Goal: Task Accomplishment & Management: Use online tool/utility

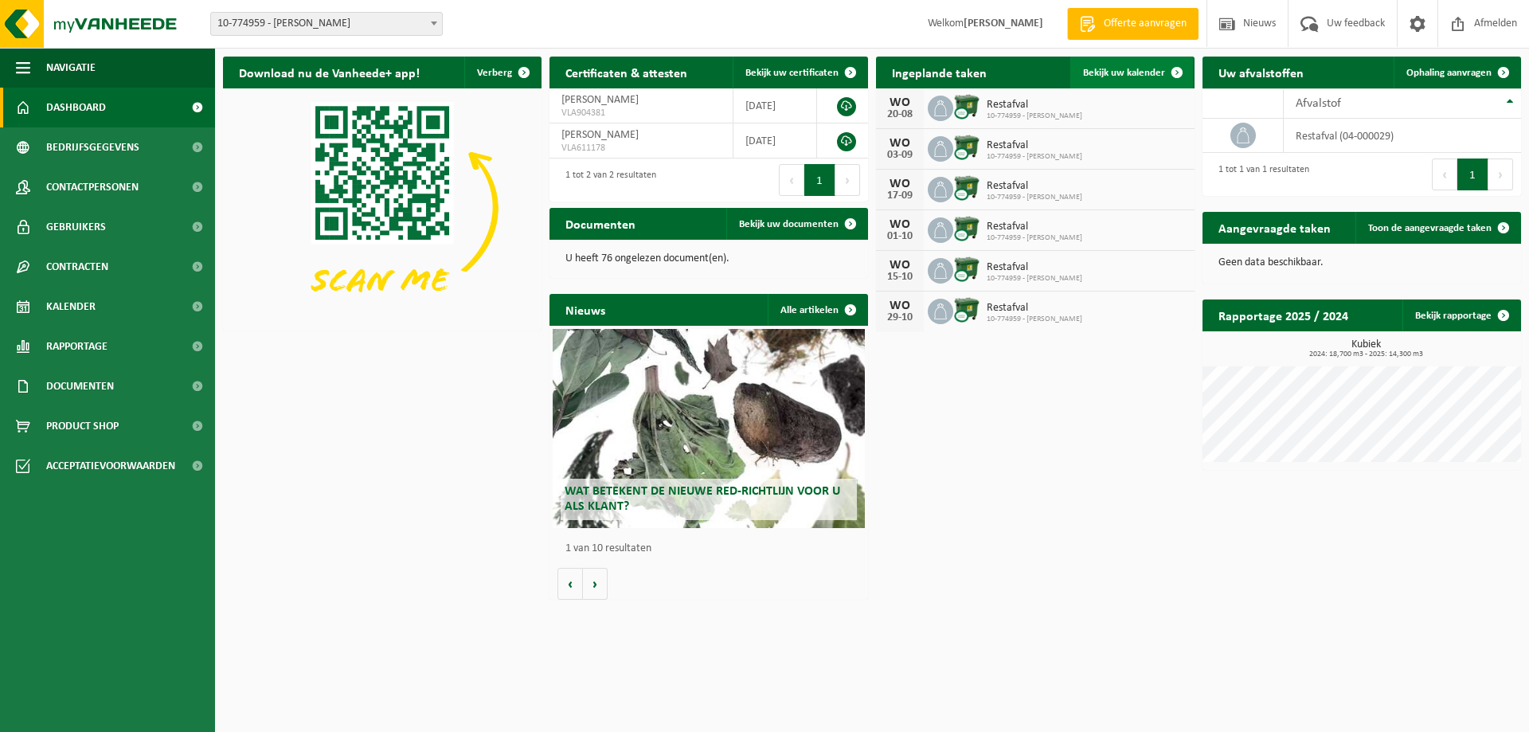
click at [1115, 79] on link "Bekijk uw kalender" at bounding box center [1132, 73] width 123 height 32
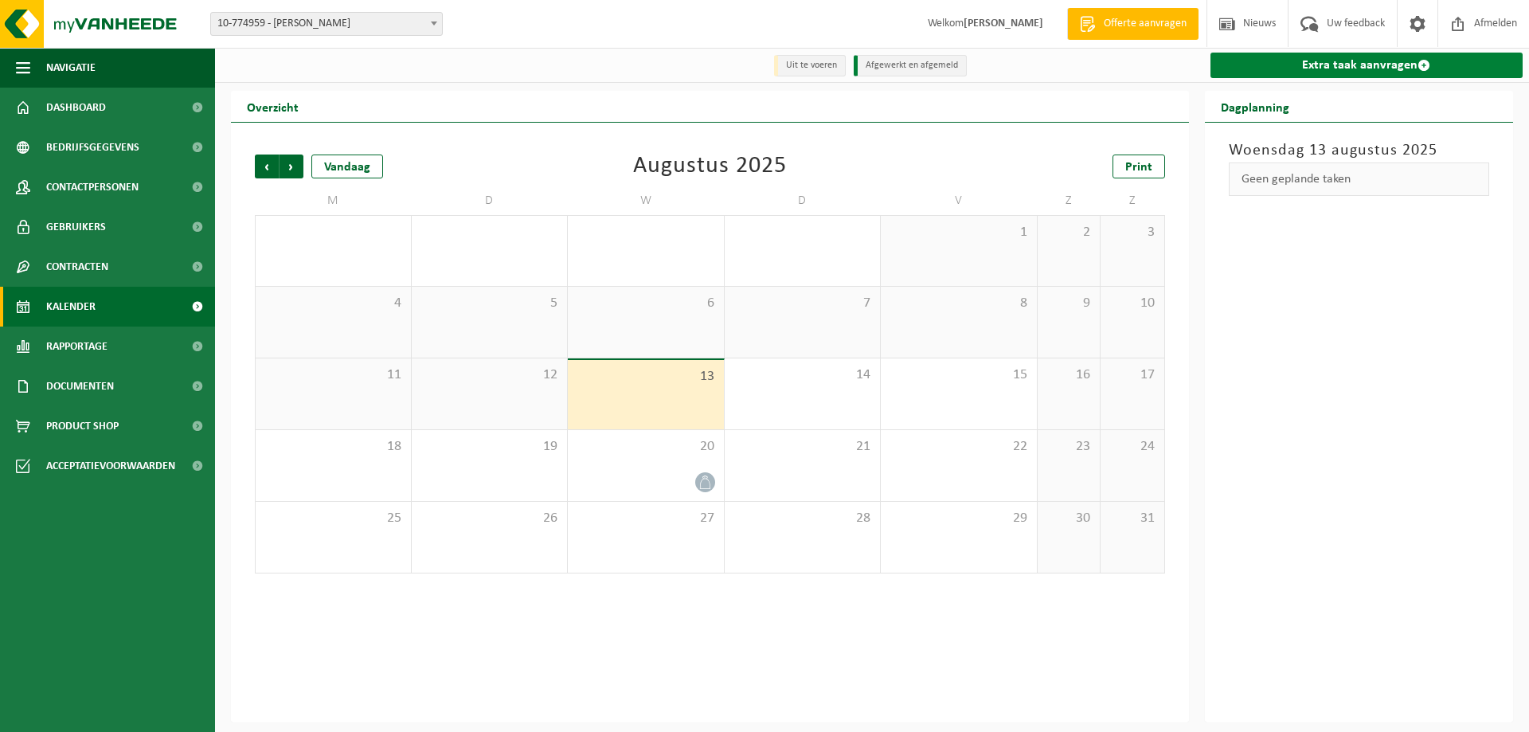
click at [1373, 68] on link "Extra taak aanvragen" at bounding box center [1367, 65] width 313 height 25
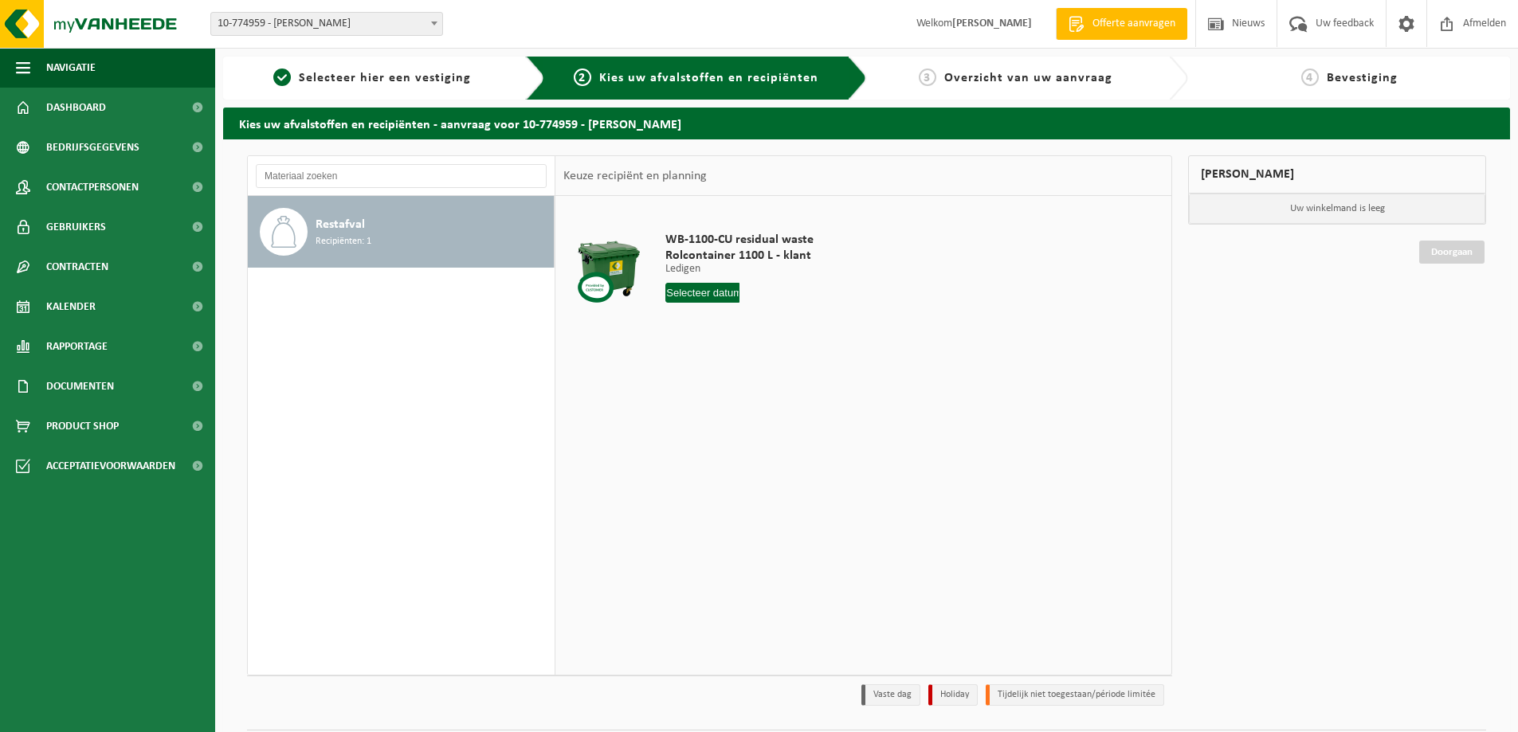
click at [726, 291] on input "text" at bounding box center [702, 293] width 74 height 20
click at [795, 437] on div "28 29 30 31 1 2 3 4 5 6 7 8 9 10 11 12 13 14 15 16 17 18 19 20 21 22 23 24 25 2…" at bounding box center [764, 433] width 196 height 127
click at [737, 435] on div "28 29 30 31 1 2 3 4 5 6 7 8 9 10 11 12 13 14 15 16 17 18 19 20 21 22 23 24 25 2…" at bounding box center [764, 433] width 196 height 127
click at [769, 435] on div "28 29 30 31 1 2 3 4 5 6 7 8 9 10 11 12 13 14 15 16 17 18 19 20 21 22 23 24 25 2…" at bounding box center [764, 433] width 196 height 127
click at [743, 435] on div "28 29 30 31 1 2 3 4 5 6 7 8 9 10 11 12 13 14 15 16 17 18 19 20 21 22 23 24 25 2…" at bounding box center [764, 433] width 196 height 127
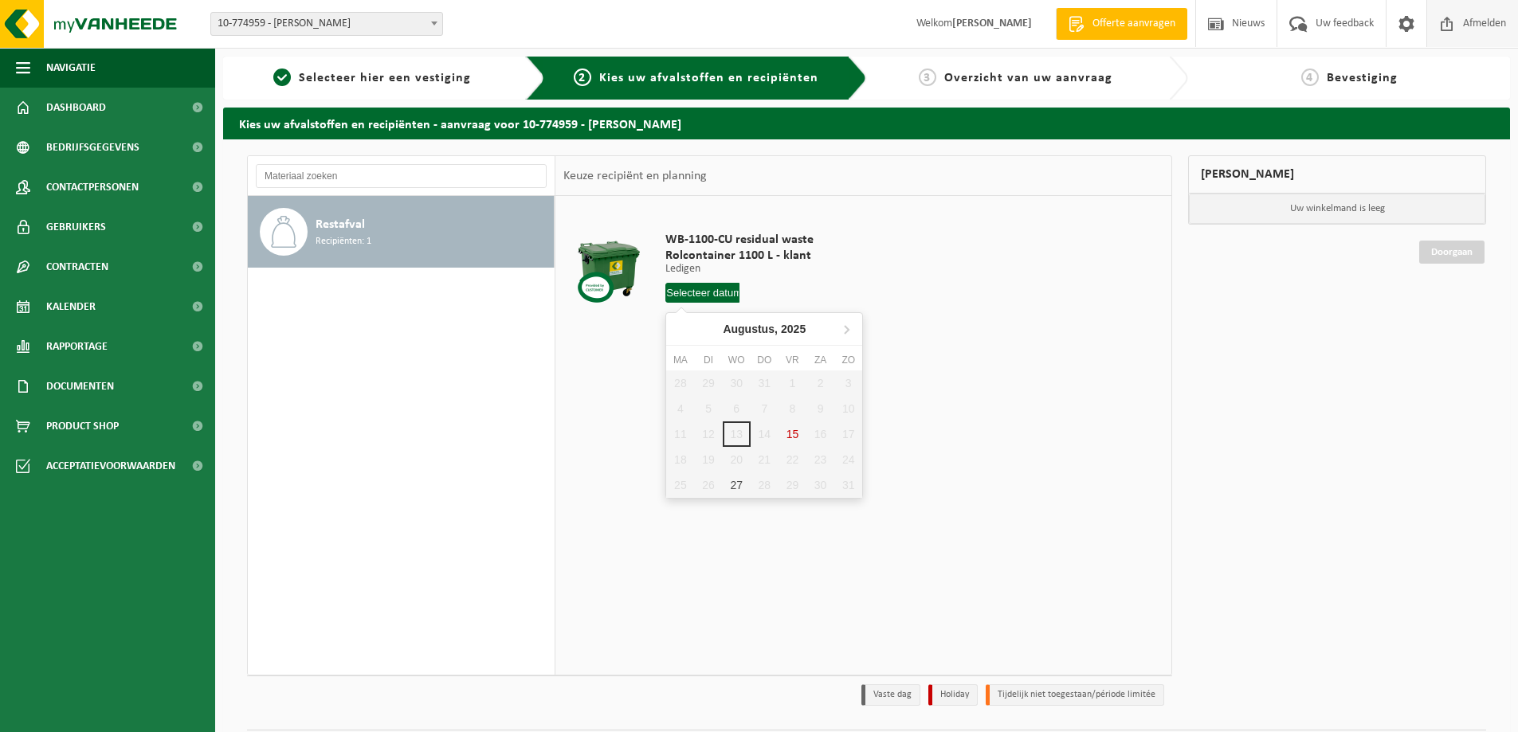
click at [1481, 22] on span "Afmelden" at bounding box center [1484, 23] width 51 height 47
